Goal: Check status: Check status

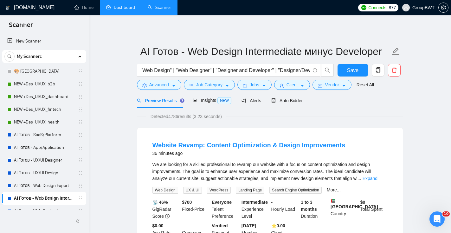
click at [126, 10] on link "Dashboard" at bounding box center [120, 7] width 29 height 5
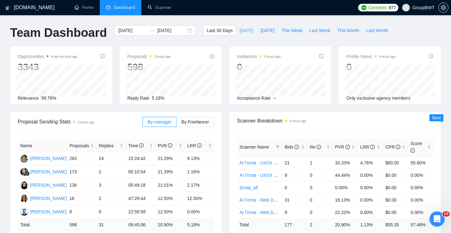
click at [243, 32] on span "[DATE]" at bounding box center [247, 30] width 14 height 7
type input "[DATE]"
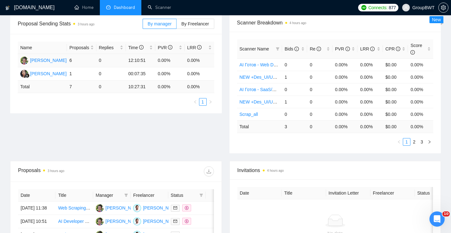
scroll to position [98, 0]
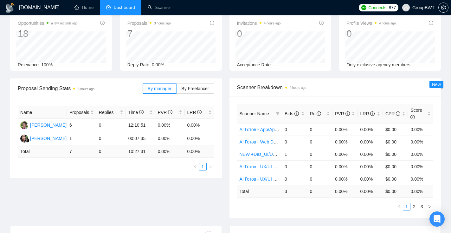
scroll to position [23, 0]
